Goal: Obtain resource: Download file/media

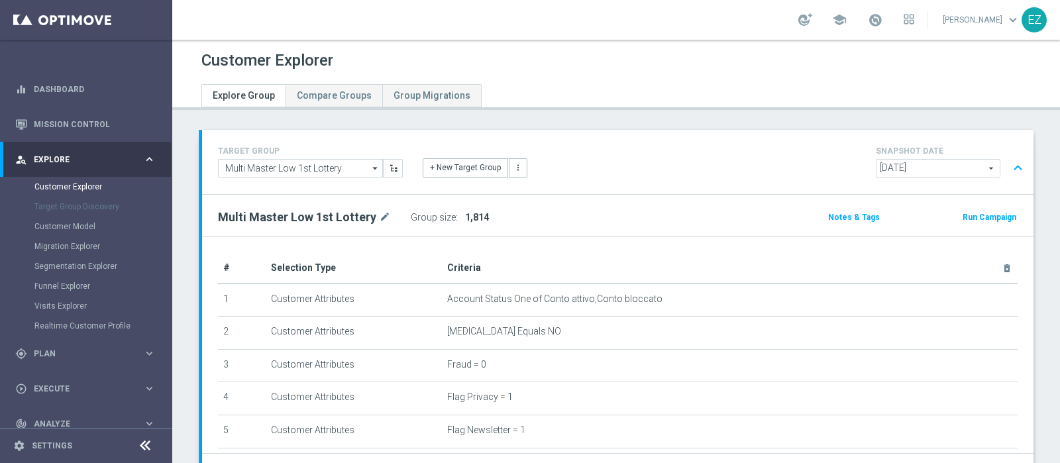
scroll to position [390, 0]
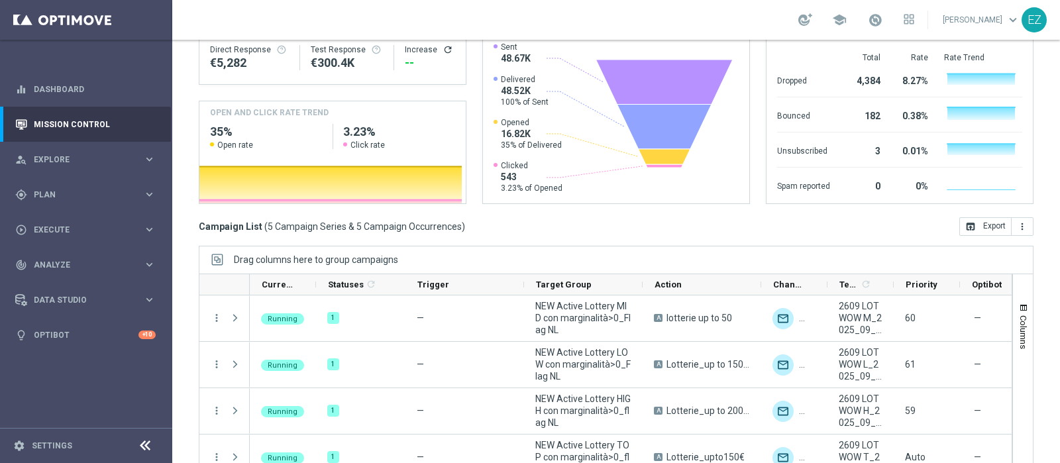
scroll to position [63, 0]
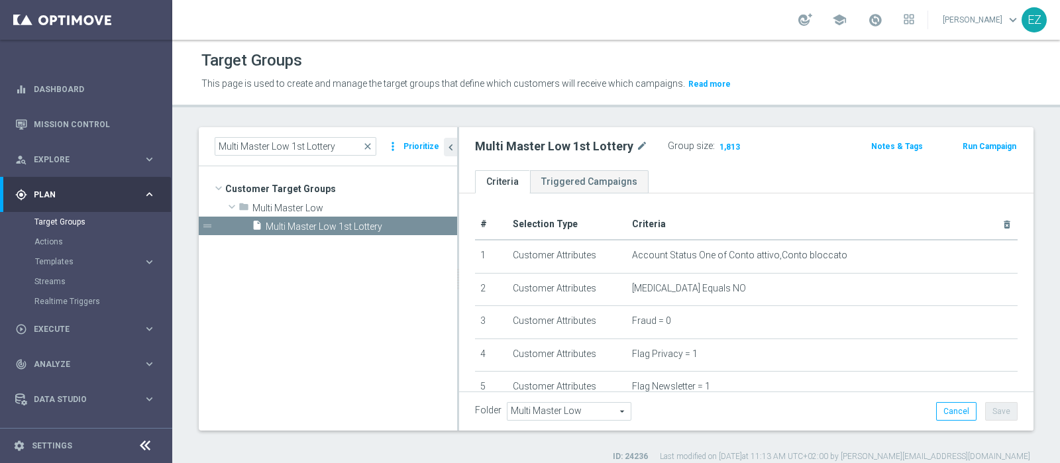
scroll to position [410, 0]
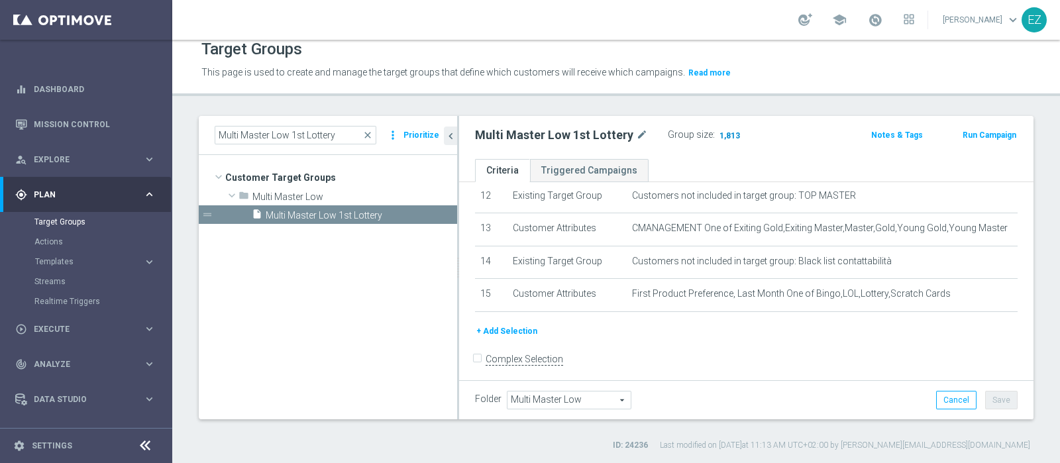
click at [723, 137] on span "1,813" at bounding box center [729, 137] width 23 height 13
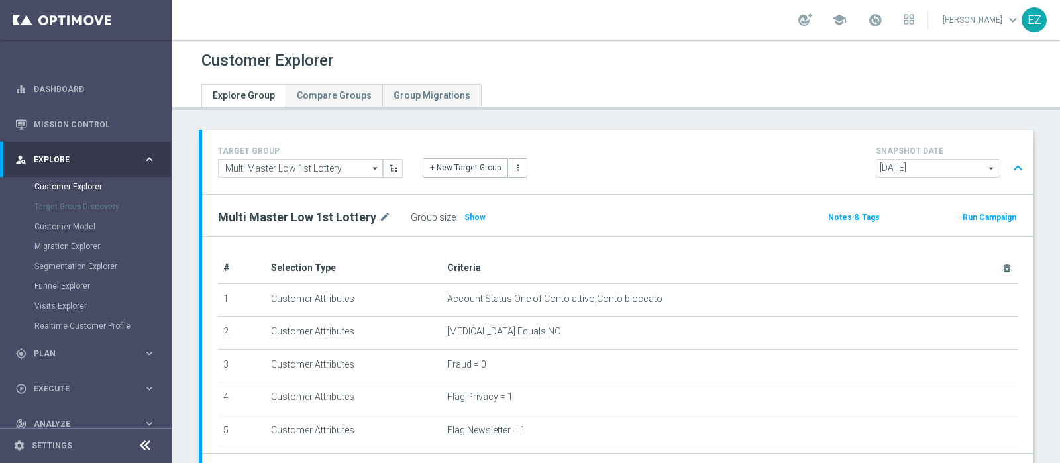
click at [484, 210] on div "Group size : Show" at bounding box center [477, 217] width 133 height 19
click at [479, 214] on h3 "Show" at bounding box center [475, 217] width 24 height 15
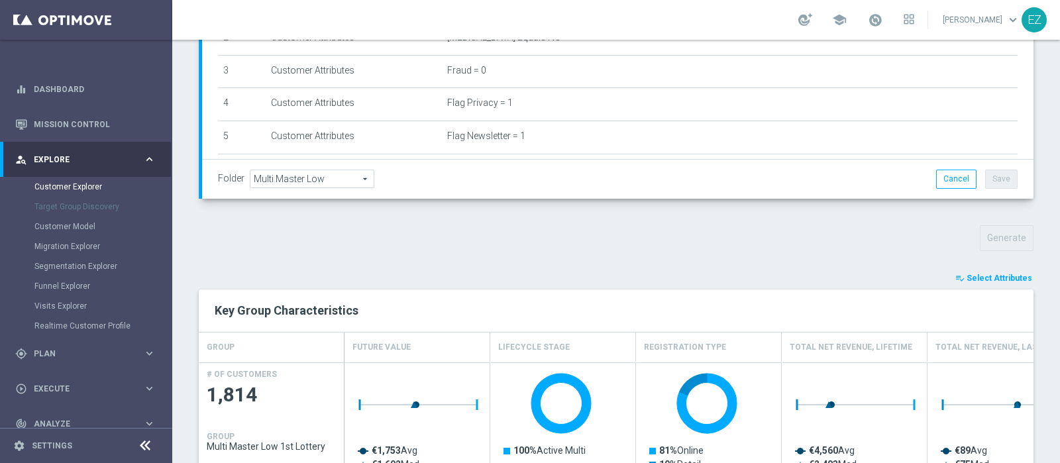
scroll to position [294, 0]
click at [1006, 279] on span "Select Attributes" at bounding box center [1000, 278] width 66 height 9
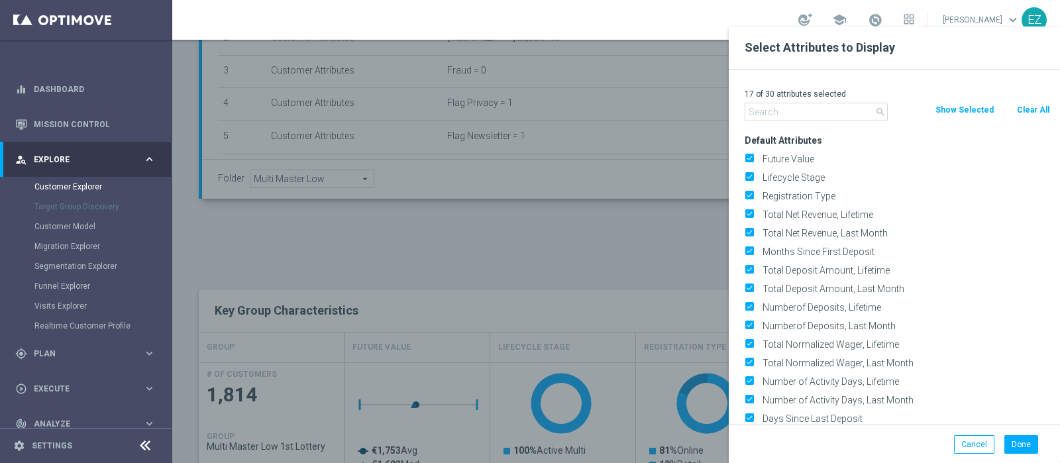
click at [1026, 105] on button "Clear All" at bounding box center [1033, 110] width 35 height 15
checkbox input "false"
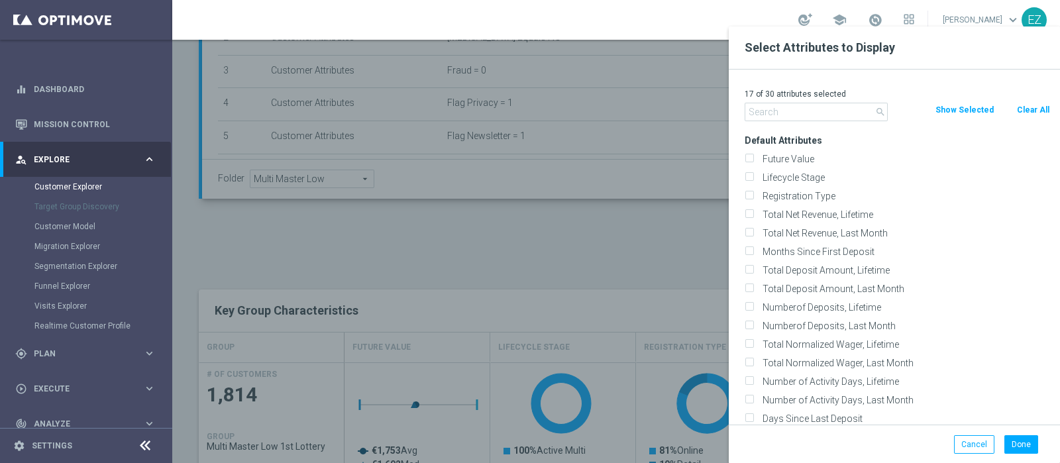
checkbox input "false"
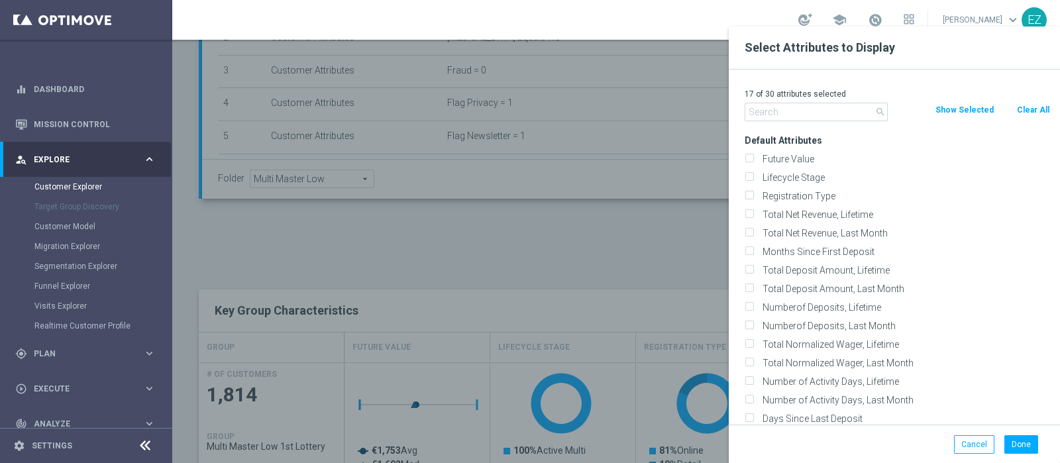
checkbox input "false"
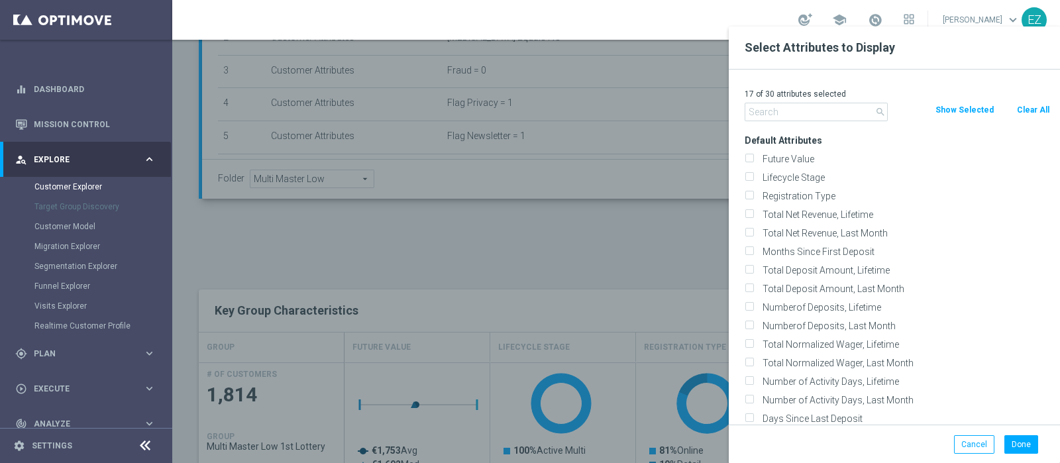
checkbox input "false"
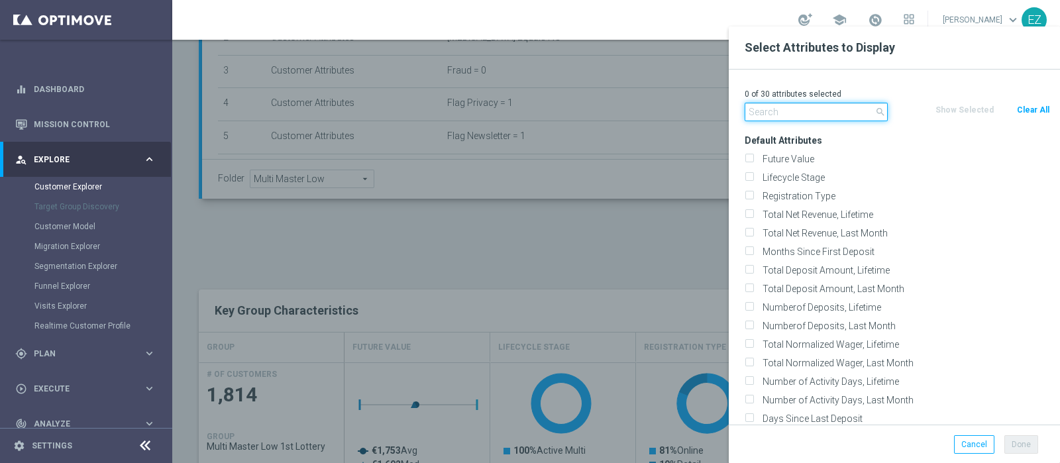
click at [795, 121] on input "text" at bounding box center [816, 112] width 143 height 19
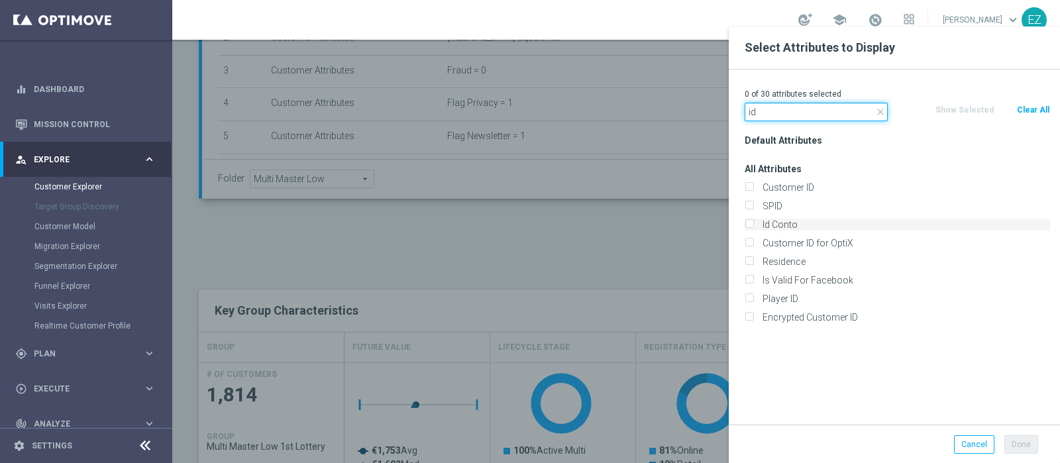
type input "id"
click at [776, 224] on label "Id Conto" at bounding box center [904, 225] width 292 height 12
click at [754, 224] on input "Id Conto" at bounding box center [749, 226] width 9 height 9
checkbox input "true"
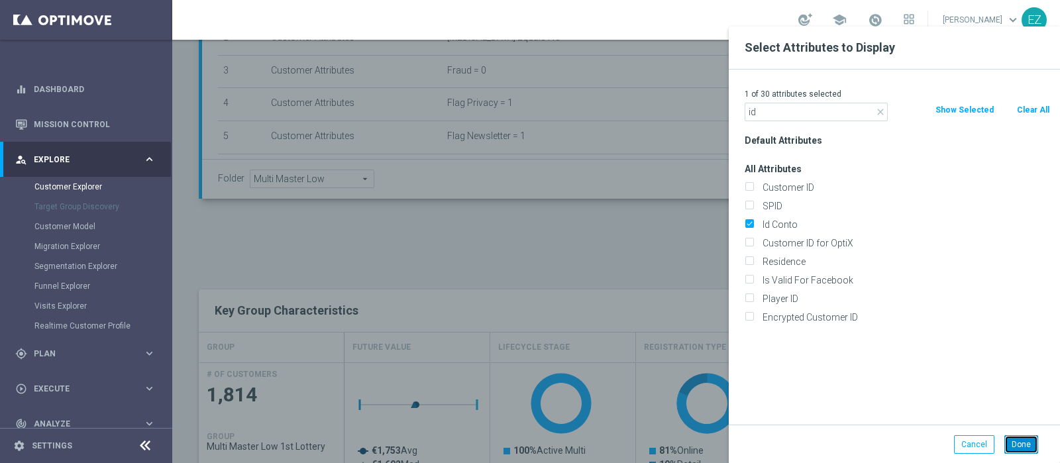
click at [1017, 438] on button "Done" at bounding box center [1022, 444] width 34 height 19
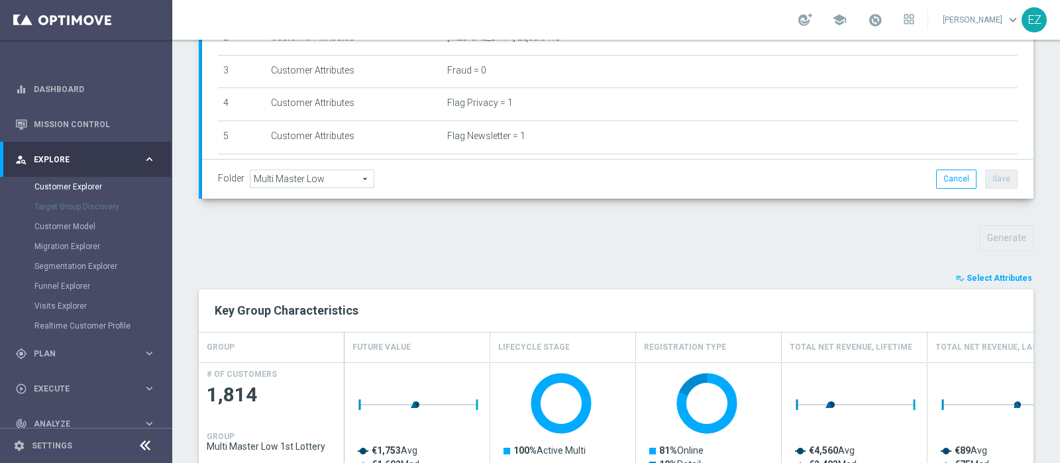
type input "Search"
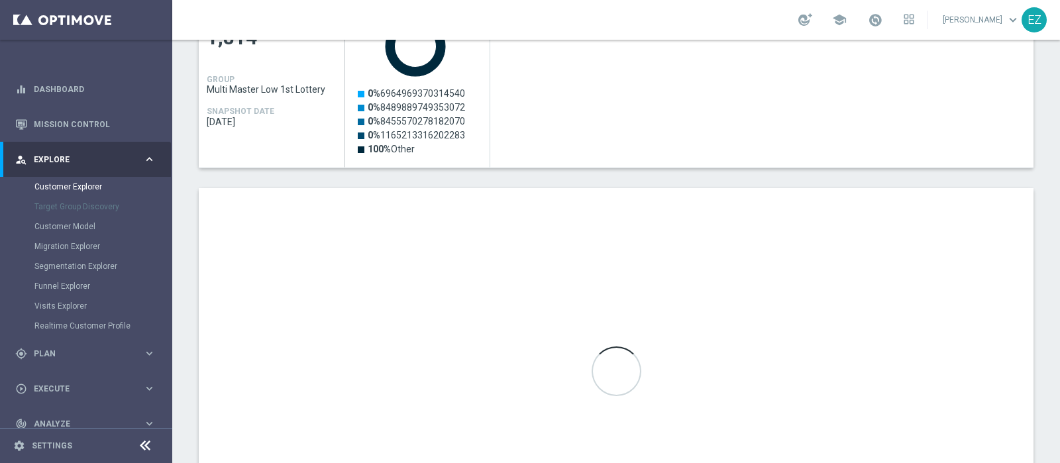
scroll to position [652, 0]
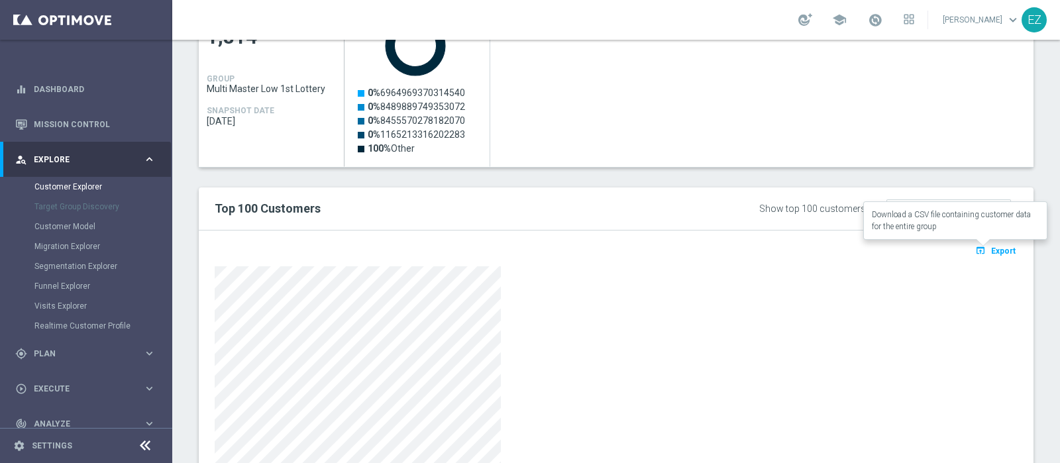
click at [996, 251] on span "Export" at bounding box center [1004, 251] width 25 height 9
